Goal: Check status: Check status

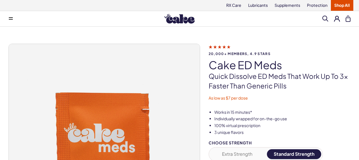
click at [337, 19] on button at bounding box center [337, 19] width 6 height 6
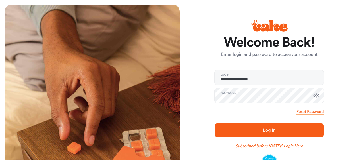
click at [255, 130] on span "Log In" at bounding box center [268, 130] width 91 height 7
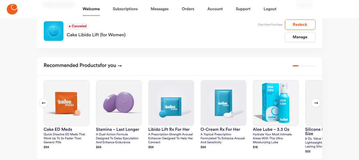
scroll to position [104, 0]
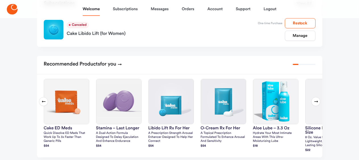
click at [315, 102] on icon at bounding box center [316, 102] width 4 height 2
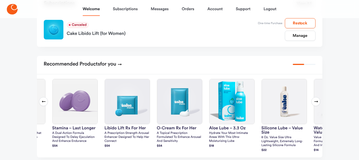
click at [315, 102] on icon at bounding box center [316, 102] width 4 height 2
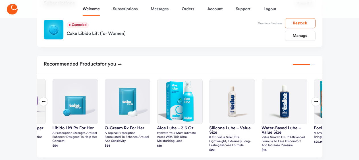
click at [315, 102] on icon at bounding box center [316, 102] width 4 height 2
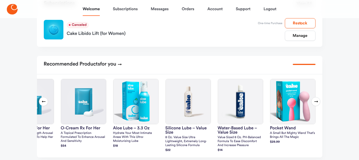
click at [315, 102] on icon at bounding box center [316, 102] width 4 height 2
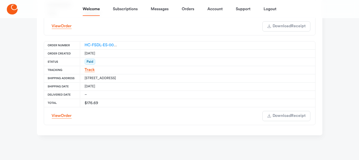
scroll to position [356, 0]
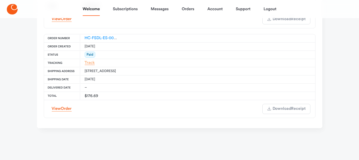
click at [91, 63] on link "Track" at bounding box center [90, 63] width 10 height 4
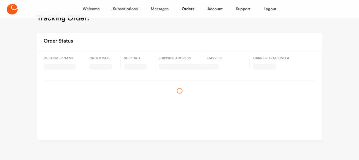
scroll to position [13, 0]
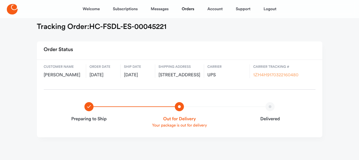
click at [256, 73] on link "1ZH4H9170322160480" at bounding box center [275, 75] width 45 height 5
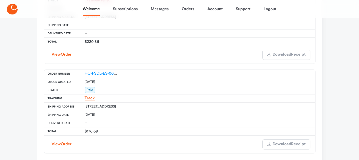
scroll to position [317, 0]
click at [67, 145] on span "Order" at bounding box center [66, 143] width 11 height 4
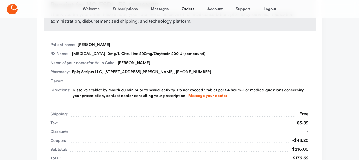
scroll to position [97, 0]
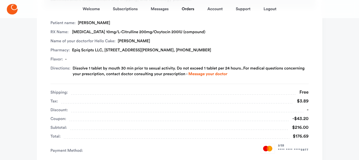
click at [304, 94] on div "Free" at bounding box center [302, 93] width 12 height 8
click at [303, 103] on div "$3.89" at bounding box center [300, 101] width 15 height 8
click at [300, 121] on div "-$43.20" at bounding box center [299, 119] width 20 height 8
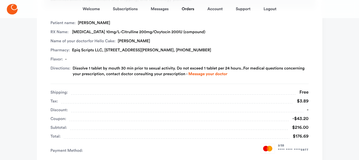
click at [300, 121] on div "-$43.20" at bounding box center [299, 119] width 20 height 8
click at [298, 131] on div "$216.00" at bounding box center [298, 128] width 20 height 8
click at [297, 141] on div "Payment Method: 2 / 33 **** **** **** 5977" at bounding box center [180, 149] width 258 height 16
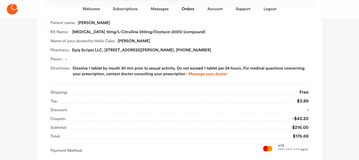
click at [297, 141] on div "Payment Method: 2 / 33 **** **** **** 5977" at bounding box center [180, 149] width 258 height 16
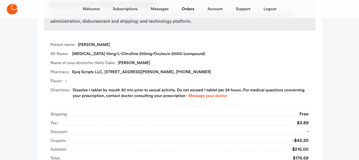
scroll to position [78, 0]
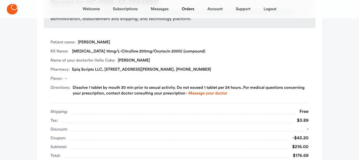
click at [188, 52] on div "RX Name: Tadalafil 10mg/L-Citrulline 200mg/Oxytocin 200IU (compound)" at bounding box center [180, 52] width 258 height 6
click at [174, 51] on div "RX Name: Tadalafil 10mg/L-Citrulline 200mg/Oxytocin 200IU (compound)" at bounding box center [180, 52] width 258 height 6
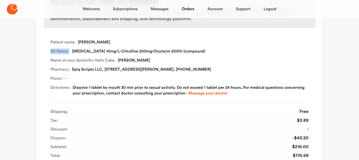
click at [174, 51] on div "RX Name: Tadalafil 10mg/L-Citrulline 200mg/Oxytocin 200IU (compound)" at bounding box center [180, 52] width 258 height 6
copy span "RX Name:"
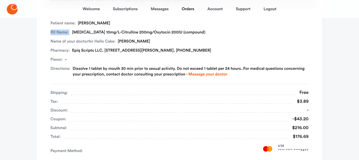
scroll to position [25, 0]
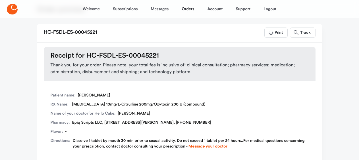
click at [200, 123] on div "Pharmacy: Epiq Scripts LLC, 465 W President George Bush Hwy, Ste 240, Richardso…" at bounding box center [180, 123] width 258 height 6
click at [76, 102] on div "RX Name: Tadalafil 10mg/L-Citrulline 200mg/Oxytocin 200IU (compound)" at bounding box center [180, 105] width 258 height 6
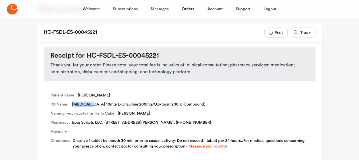
click at [76, 102] on div "RX Name: Tadalafil 10mg/L-Citrulline 200mg/Oxytocin 200IU (compound)" at bounding box center [180, 105] width 258 height 6
copy div "[MEDICAL_DATA]"
click at [158, 99] on div "Patient name: Maham Mumtaz RX Name: Tadalafil 10mg/L-Citrulline 200mg/Oxytocin …" at bounding box center [180, 125] width 258 height 64
click at [118, 104] on div "RX Name: Tadalafil 10mg/L-Citrulline 200mg/Oxytocin 200IU (compound)" at bounding box center [180, 105] width 258 height 6
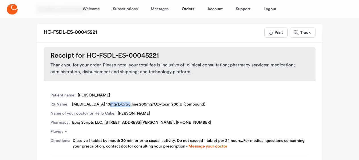
copy div "Citrulline"
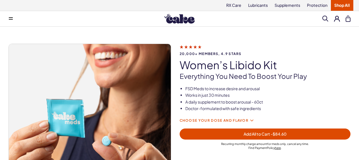
click at [248, 122] on span "Choose your dose and flavor" at bounding box center [213, 121] width 69 height 4
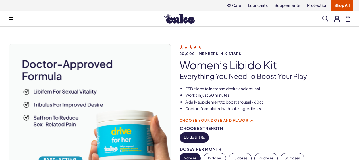
drag, startPoint x: 358, startPoint y: 8, endPoint x: 358, endPoint y: 19, distance: 10.8
click at [358, 11] on div "RX Care Lubricants Supplements Protection Shop All" at bounding box center [179, 5] width 359 height 11
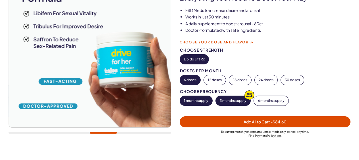
click at [239, 101] on button "3 months supply" at bounding box center [233, 101] width 35 height 10
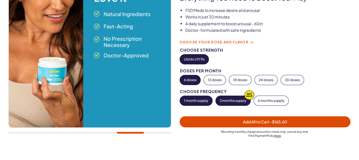
click at [196, 99] on button "1 month supply" at bounding box center [196, 101] width 32 height 10
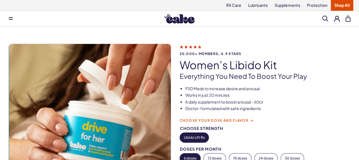
scroll to position [18, 0]
